Goal: Transaction & Acquisition: Purchase product/service

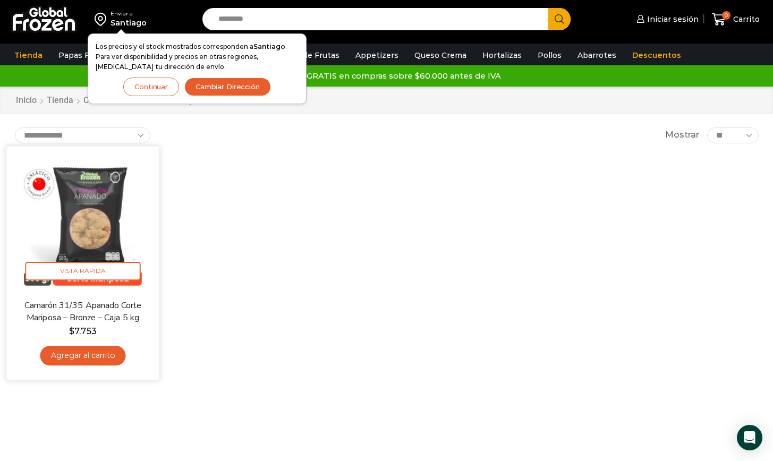
click at [98, 218] on img at bounding box center [82, 222] width 137 height 137
